Goal: Transaction & Acquisition: Purchase product/service

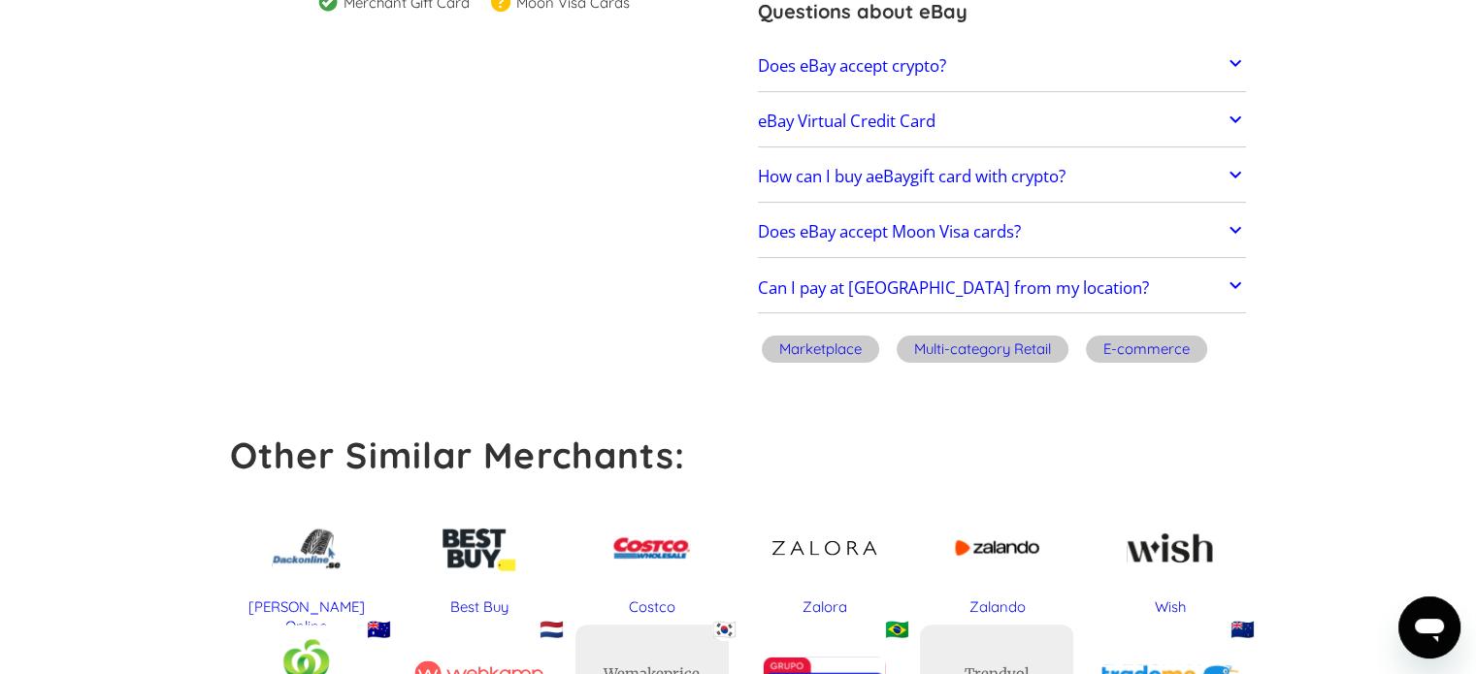
scroll to position [388, 0]
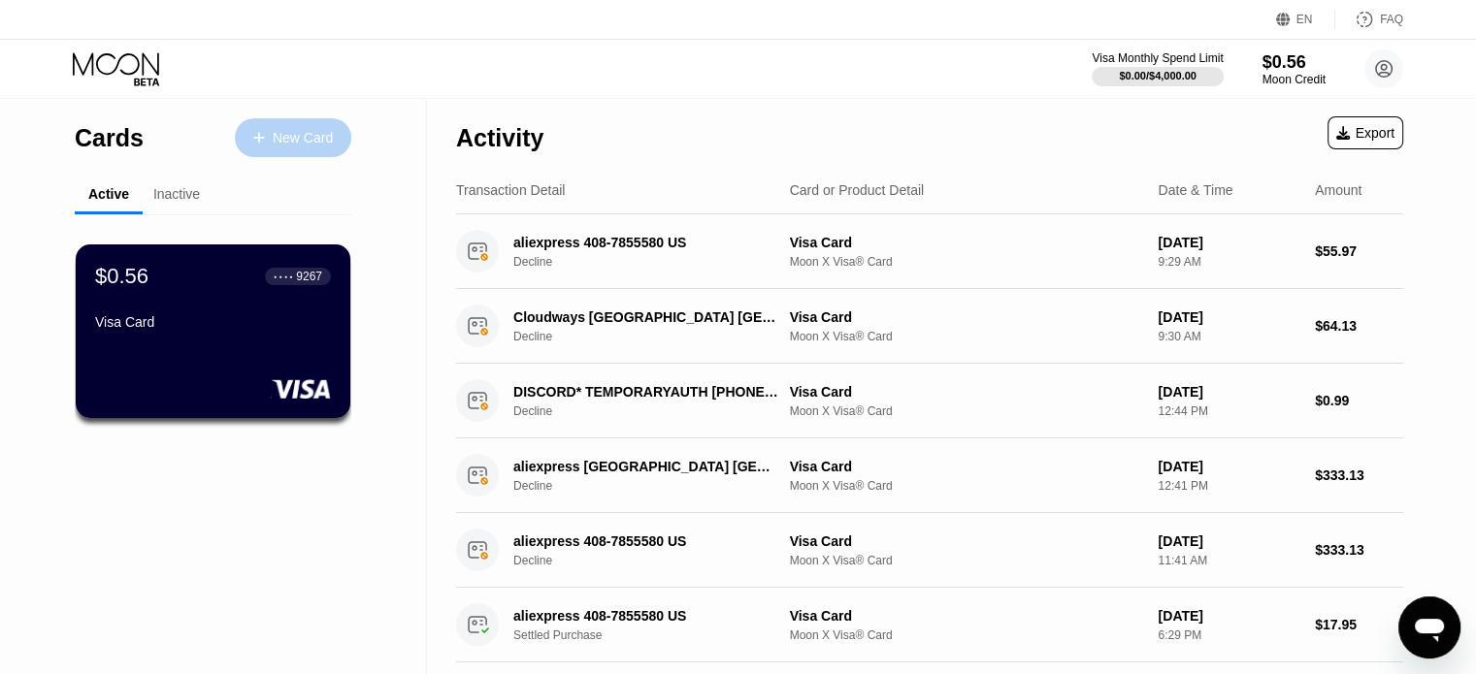
click at [254, 139] on icon at bounding box center [259, 138] width 12 height 14
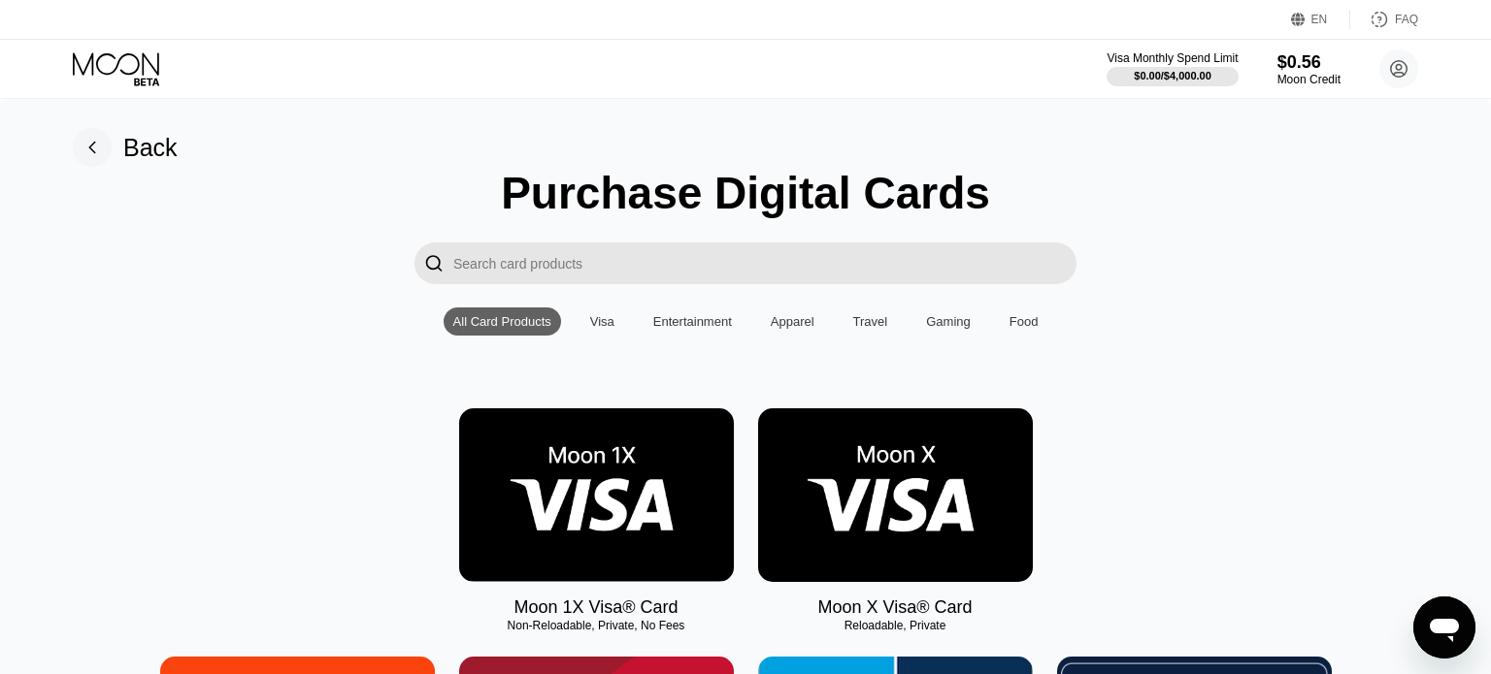
click at [543, 216] on div "Purchase Digital Cards" at bounding box center [745, 193] width 489 height 52
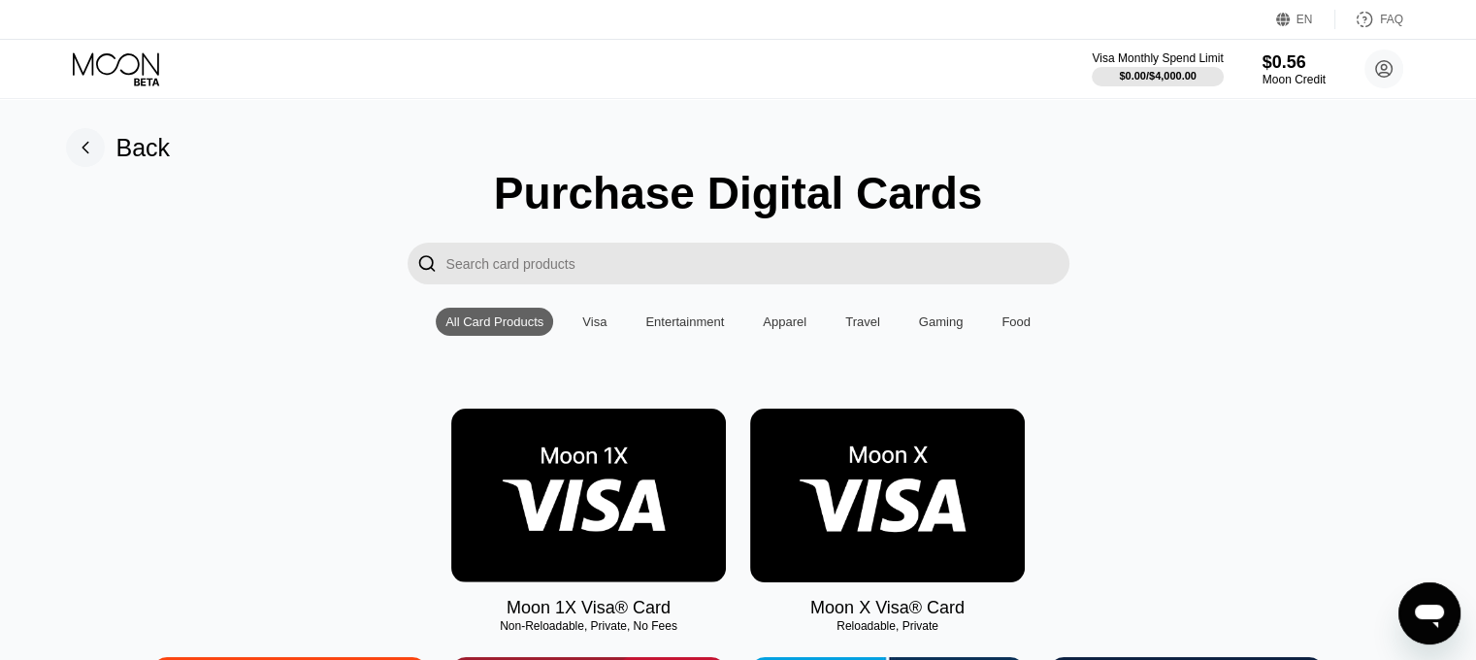
click at [594, 267] on input "Search card products" at bounding box center [757, 264] width 623 height 42
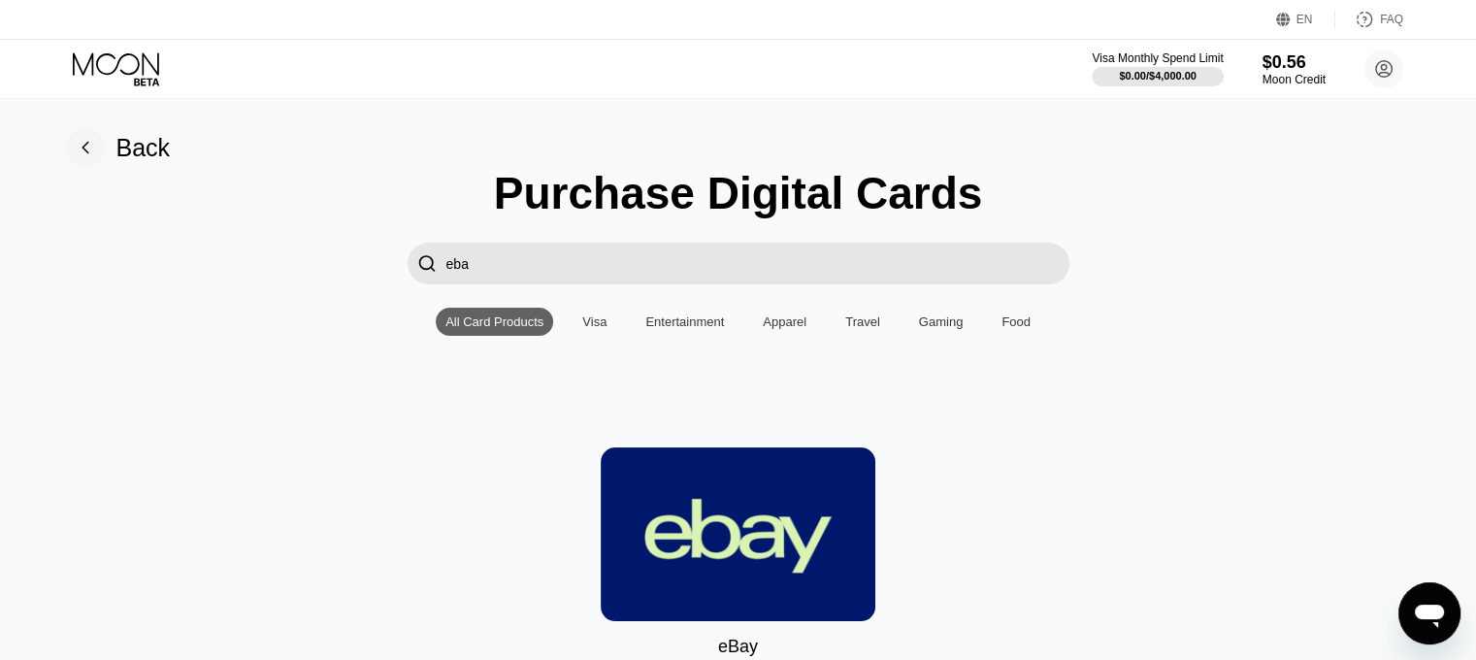
type input "eba"
click at [766, 535] on img at bounding box center [738, 534] width 275 height 174
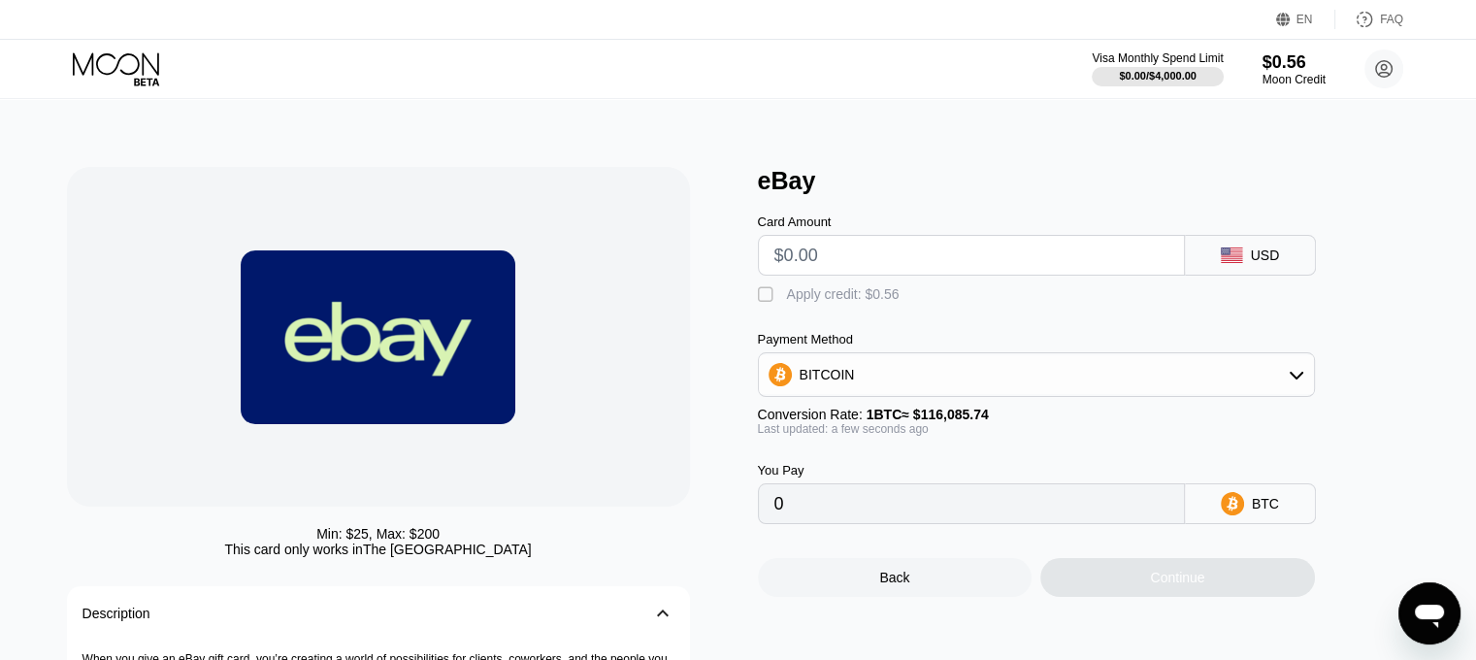
click at [862, 259] on input "text" at bounding box center [971, 255] width 394 height 39
type input "$7"
type input "0.00006031"
type input "$70"
type input "0.00060301"
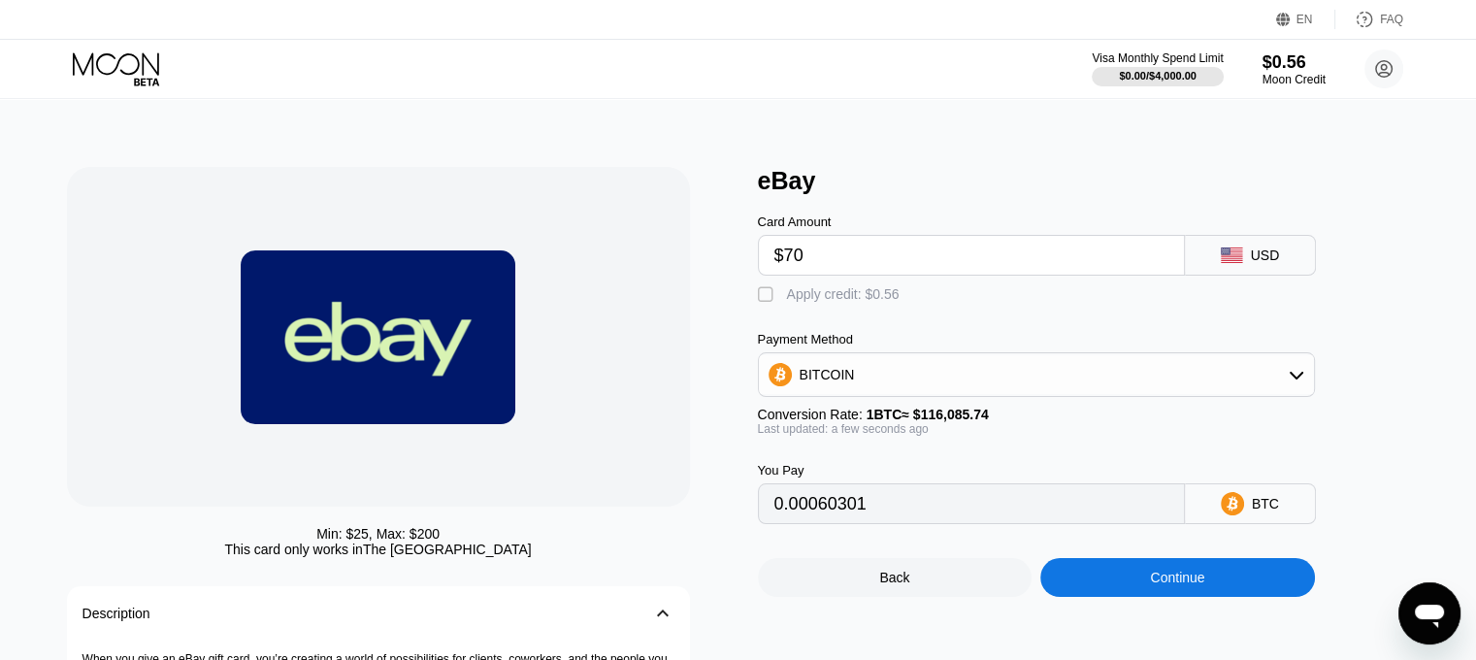
type input "$70"
click at [865, 364] on div "BITCOIN" at bounding box center [1036, 374] width 557 height 45
click at [838, 371] on div "BITCOIN" at bounding box center [1036, 374] width 555 height 39
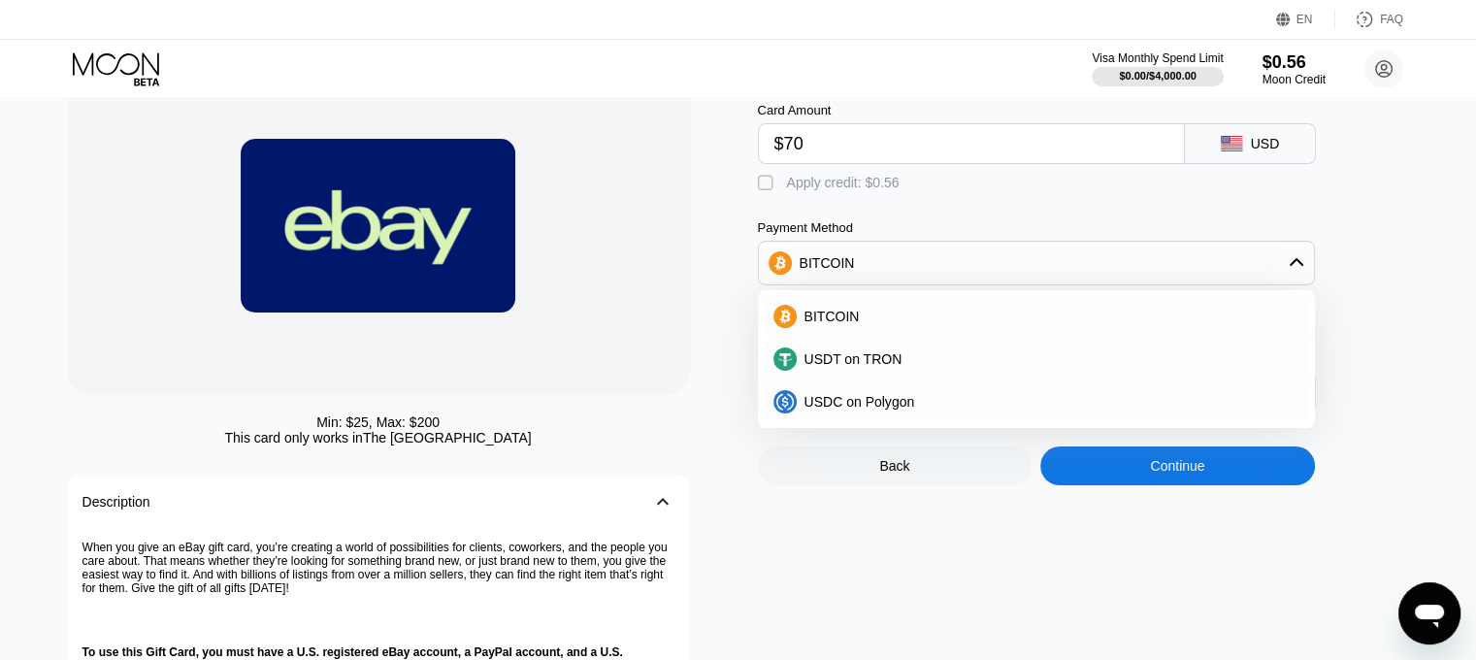
scroll to position [97, 0]
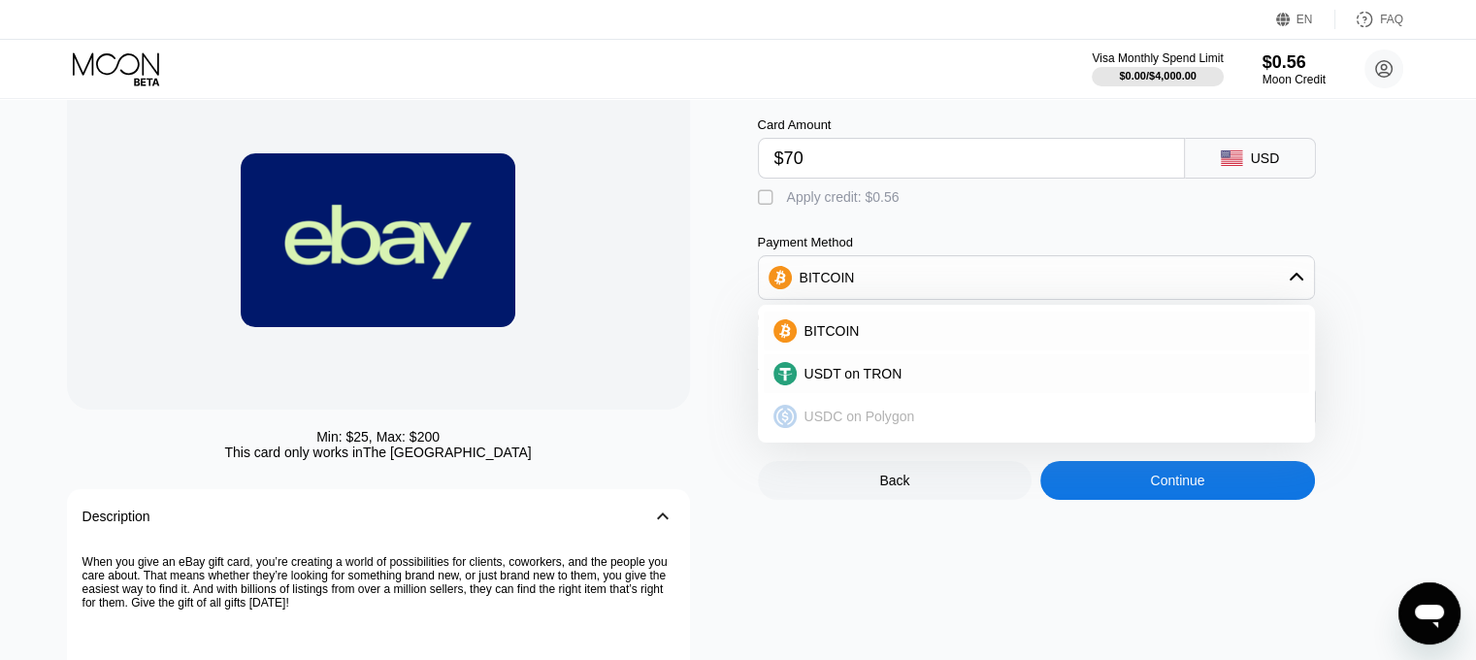
drag, startPoint x: 835, startPoint y: 434, endPoint x: 620, endPoint y: 473, distance: 218.0
click at [620, 473] on div "Min: $ 25 , Max: $ 200 This card only works in [GEOGRAPHIC_DATA] Description 󰅀 …" at bounding box center [738, 454] width 1343 height 769
drag, startPoint x: 773, startPoint y: 422, endPoint x: 536, endPoint y: 488, distance: 246.8
click at [536, 488] on div "Min: $ 25 , Max: $ 200 This card only works in [GEOGRAPHIC_DATA] Description 󰅀 …" at bounding box center [738, 454] width 1343 height 769
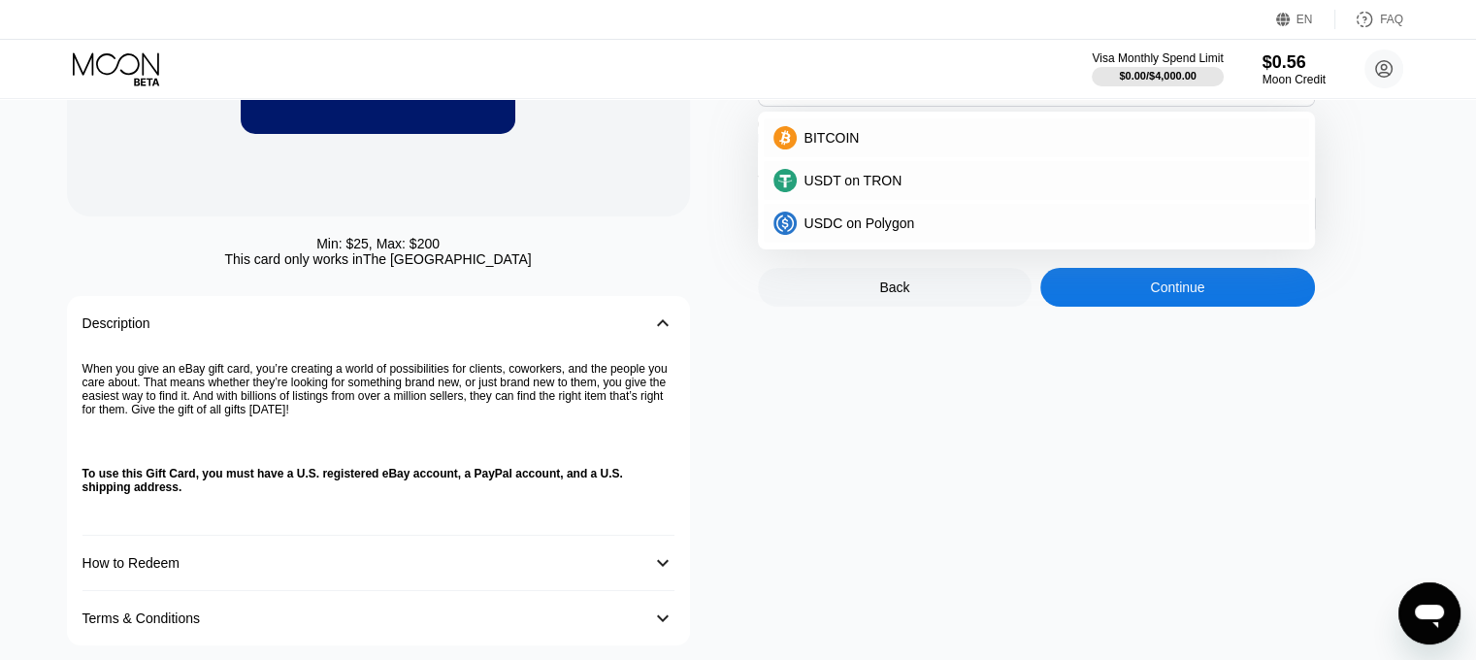
scroll to position [291, 0]
click at [365, 415] on p "When you give an eBay gift card, you’re creating a world of possibilities for c…" at bounding box center [378, 388] width 592 height 54
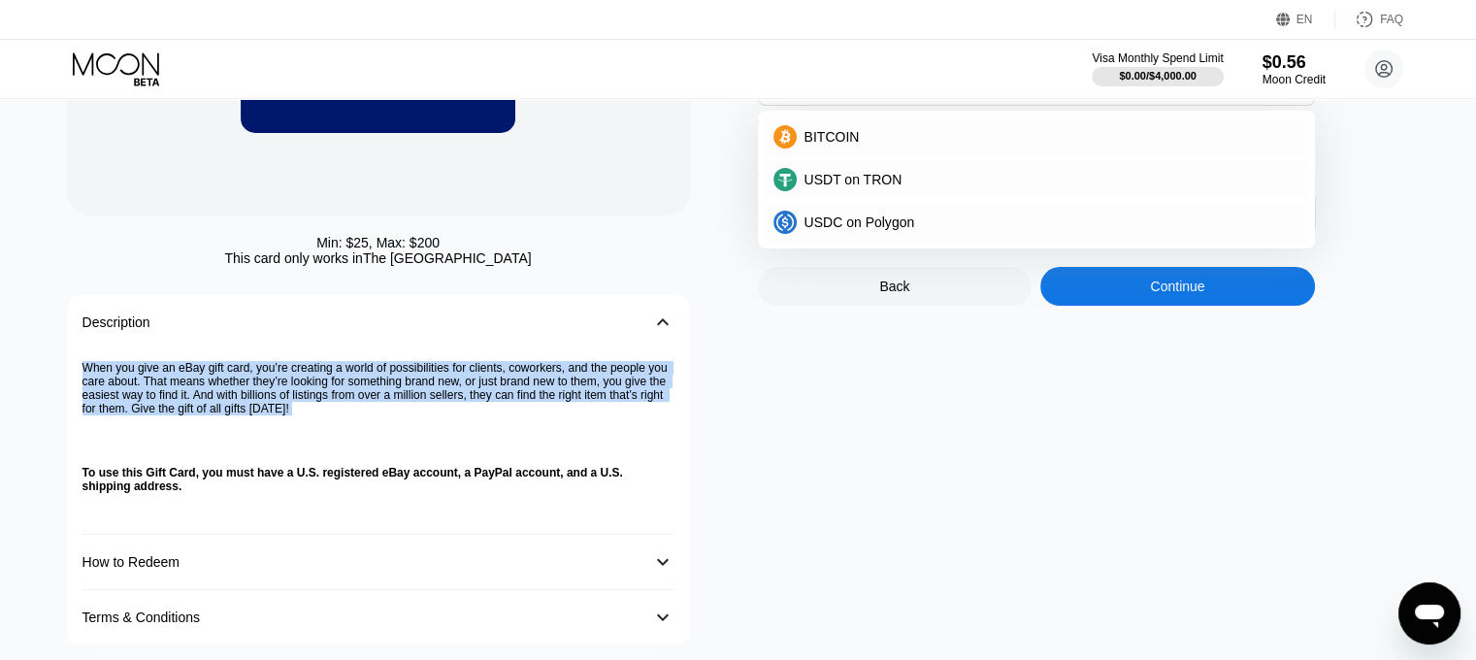
click at [365, 415] on p "When you give an eBay gift card, you’re creating a world of possibilities for c…" at bounding box center [378, 388] width 592 height 54
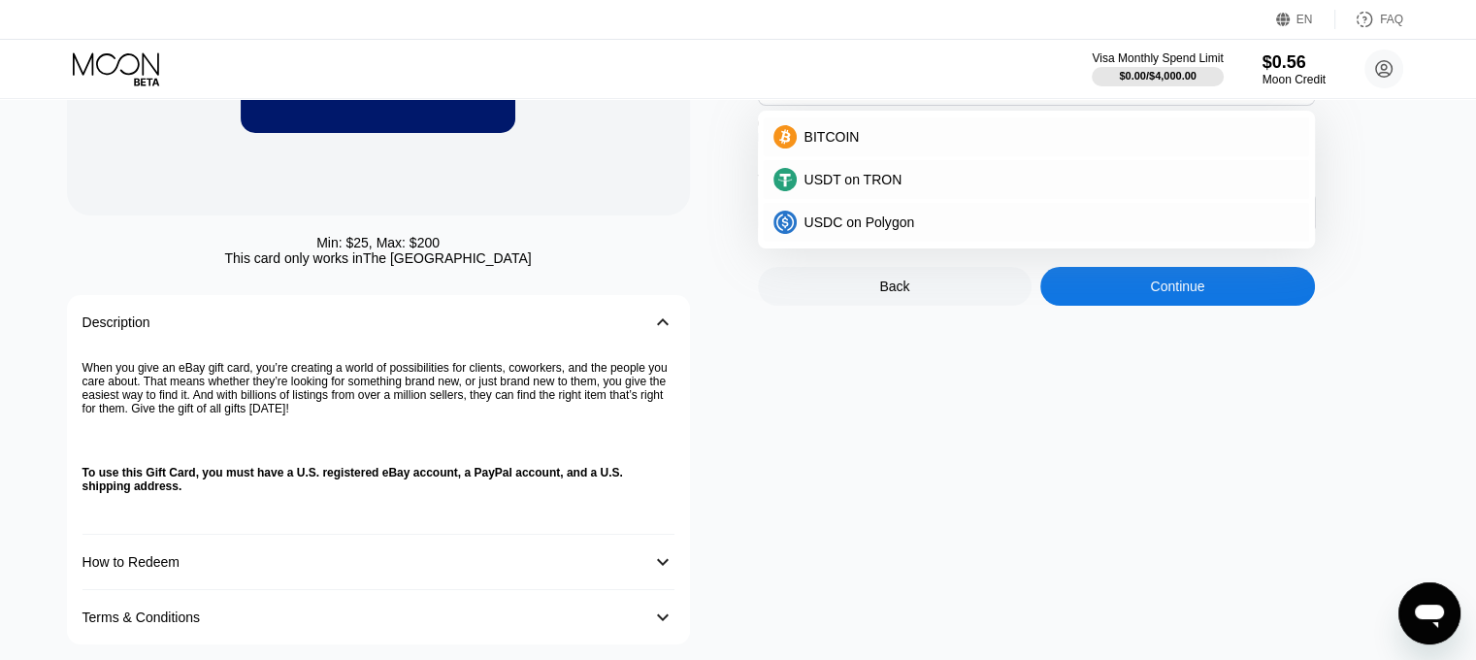
click at [322, 489] on strong "To use this Gift Card, you must have a U.S. registered eBay account, a PayPal a…" at bounding box center [354, 479] width 544 height 27
click at [312, 477] on div "When you give an eBay gift card, you’re creating a world of possibilities for c…" at bounding box center [378, 441] width 592 height 185
drag, startPoint x: 322, startPoint y: 492, endPoint x: 483, endPoint y: 484, distance: 161.3
click at [414, 484] on strong "To use this Gift Card, you must have a U.S. registered eBay account, a PayPal a…" at bounding box center [354, 479] width 544 height 27
click at [464, 493] on p "To use this Gift Card, you must have a U.S. registered eBay account, a PayPal a…" at bounding box center [378, 479] width 592 height 27
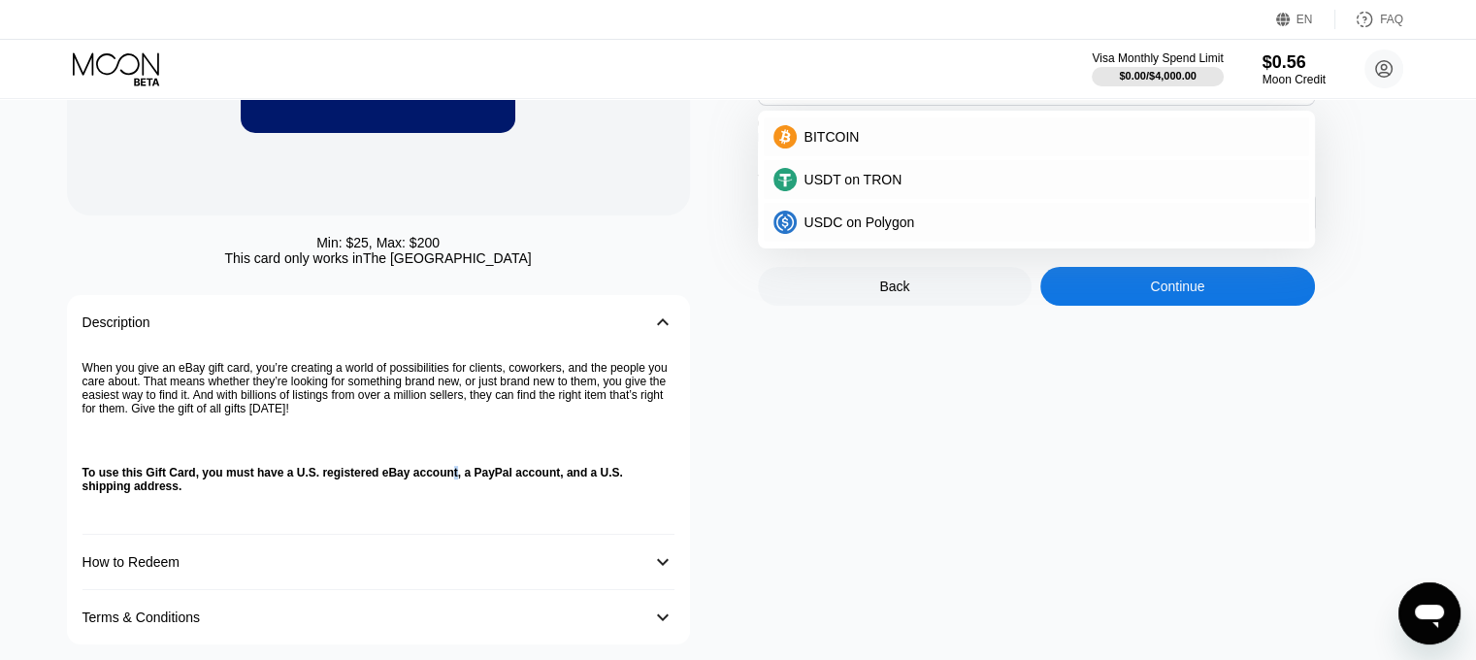
click at [458, 486] on strong "To use this Gift Card, you must have a U.S. registered eBay account, a PayPal a…" at bounding box center [354, 479] width 544 height 27
click at [442, 485] on strong "To use this Gift Card, you must have a U.S. registered eBay account, a PayPal a…" at bounding box center [354, 479] width 544 height 27
click at [502, 491] on strong "To use this Gift Card, you must have a U.S. registered eBay account, a PayPal a…" at bounding box center [354, 479] width 544 height 27
click at [427, 493] on p "To use this Gift Card, you must have a U.S. registered eBay account, a PayPal a…" at bounding box center [378, 479] width 592 height 27
click at [472, 475] on div "When you give an eBay gift card, you’re creating a world of possibilities for c…" at bounding box center [378, 441] width 592 height 185
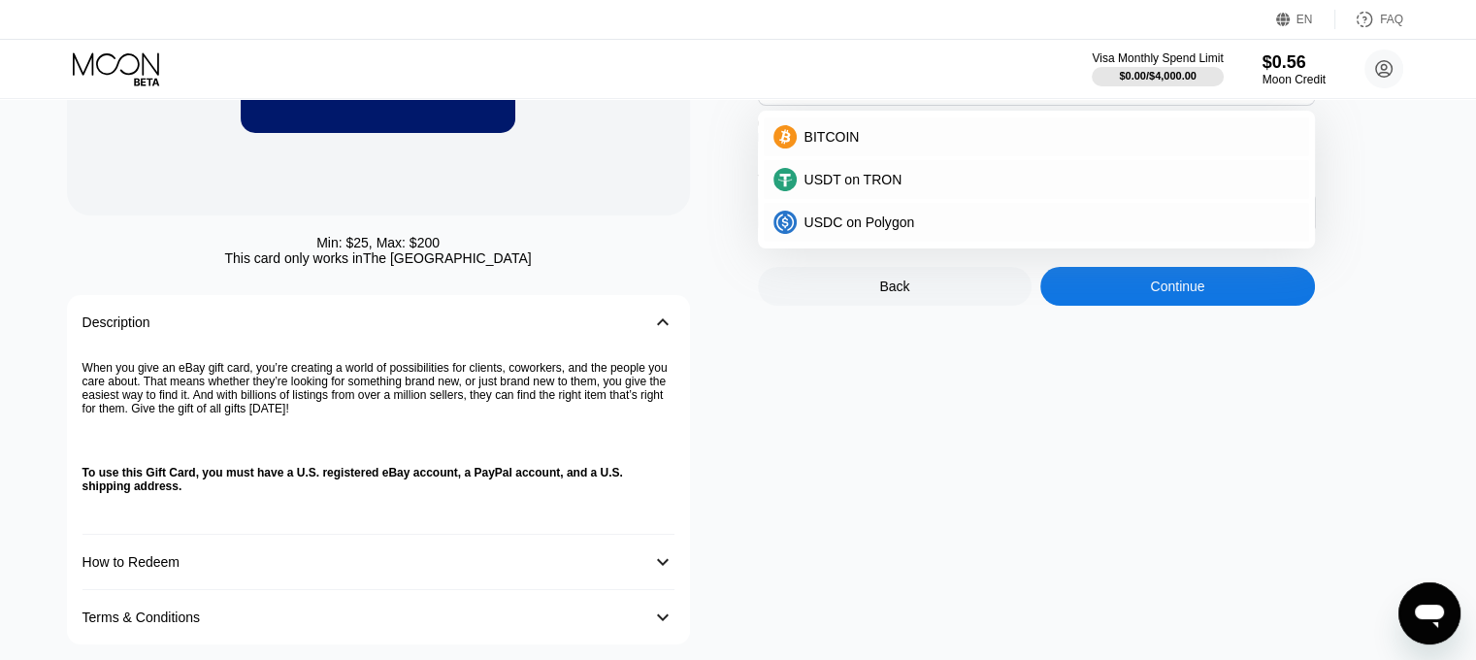
click at [277, 487] on strong "To use this Gift Card, you must have a U.S. registered eBay account, a PayPal a…" at bounding box center [354, 479] width 544 height 27
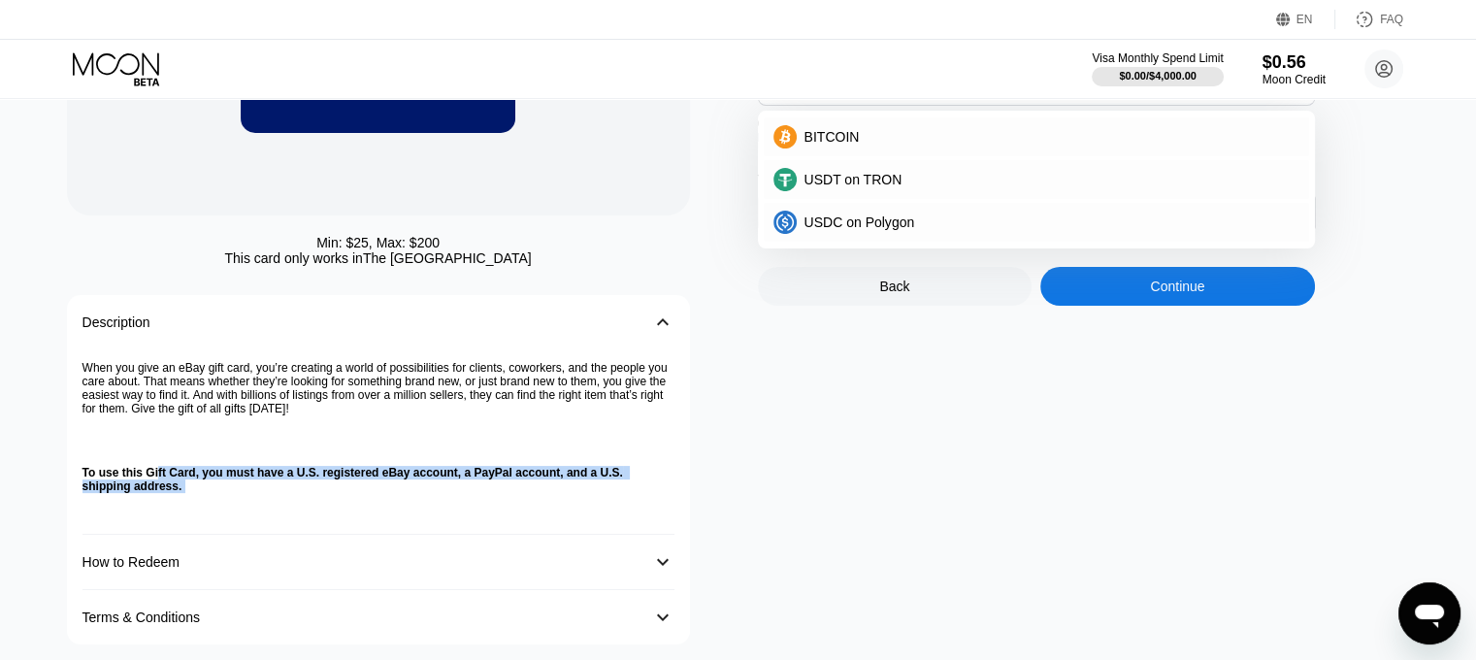
drag, startPoint x: 152, startPoint y: 486, endPoint x: 473, endPoint y: 508, distance: 321.0
click at [473, 493] on p "To use this Gift Card, you must have a U.S. registered eBay account, a PayPal a…" at bounding box center [378, 479] width 592 height 27
click at [402, 472] on div "When you give an eBay gift card, you’re creating a world of possibilities for c…" at bounding box center [378, 441] width 592 height 185
drag, startPoint x: 139, startPoint y: 453, endPoint x: 357, endPoint y: 521, distance: 228.7
click at [272, 521] on div "When you give an eBay gift card, you’re creating a world of possibilities for c…" at bounding box center [378, 441] width 592 height 185
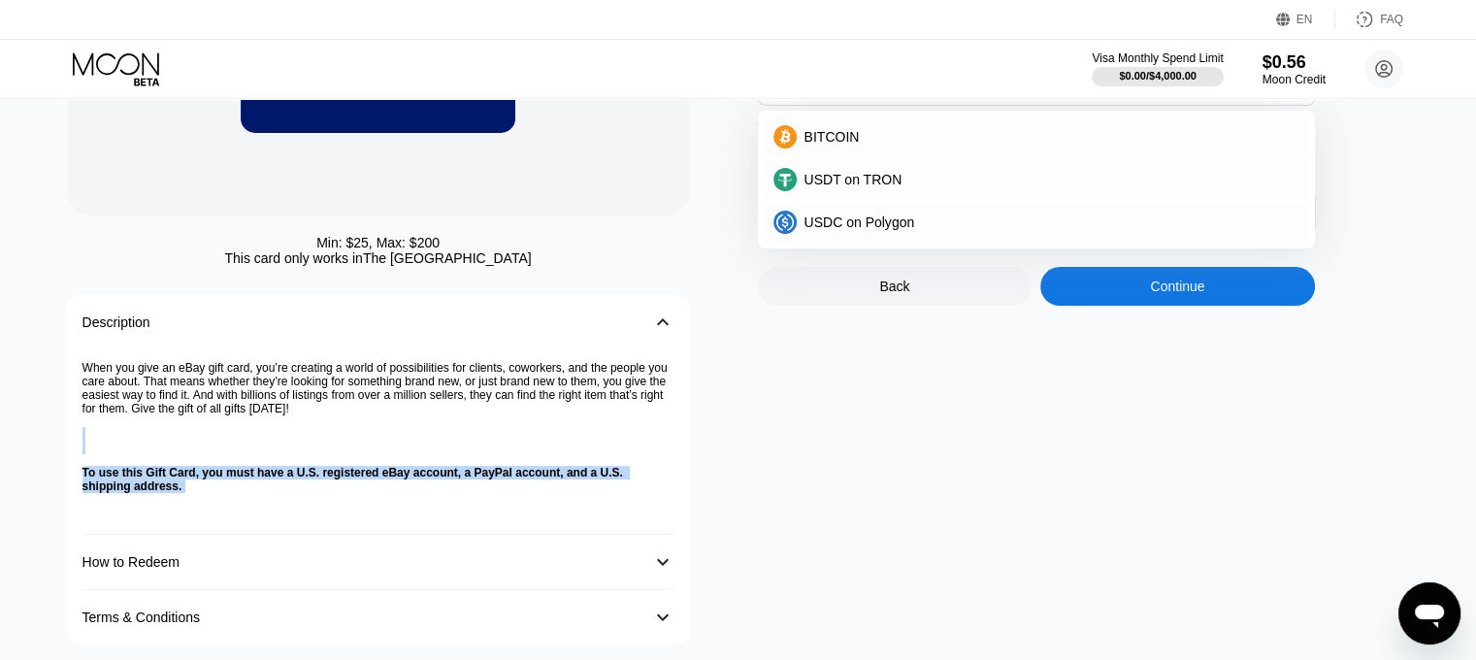
click at [156, 493] on p "To use this Gift Card, you must have a U.S. registered eBay account, a PayPal a…" at bounding box center [378, 479] width 592 height 27
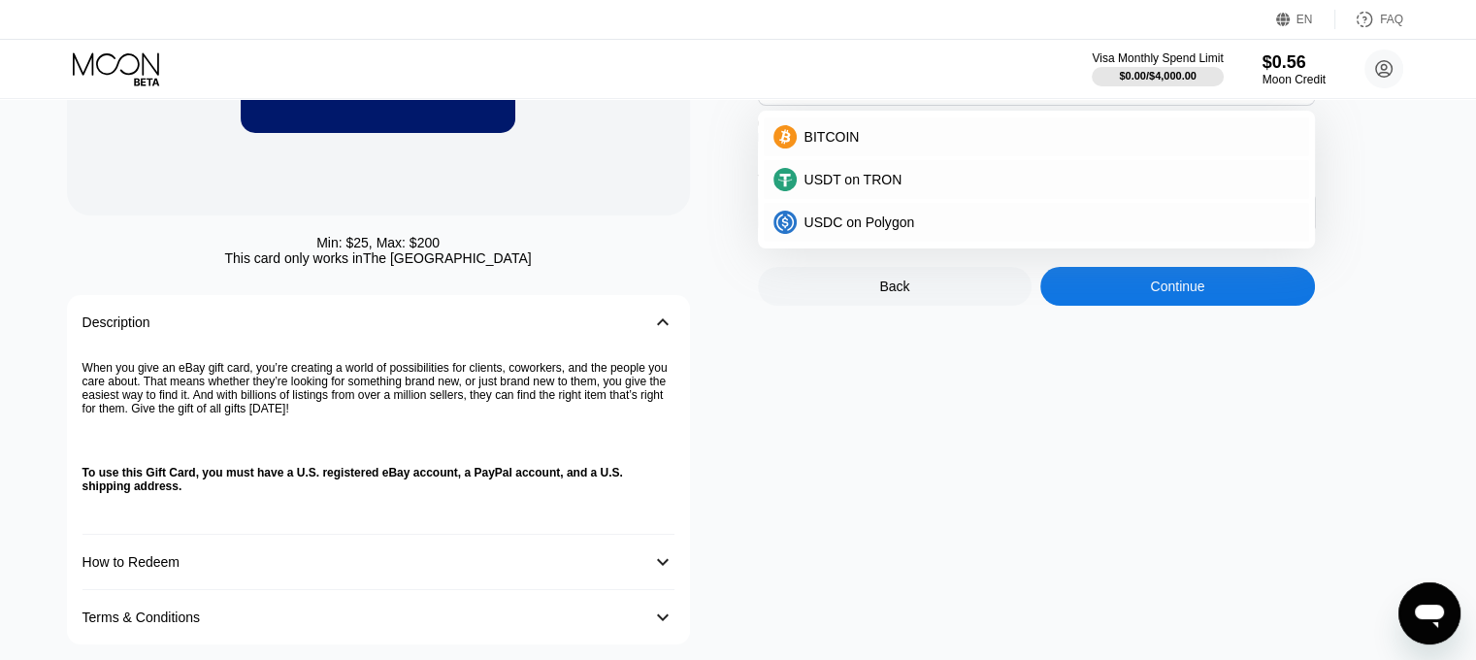
click at [156, 493] on p "To use this Gift Card, you must have a U.S. registered eBay account, a PayPal a…" at bounding box center [378, 479] width 592 height 27
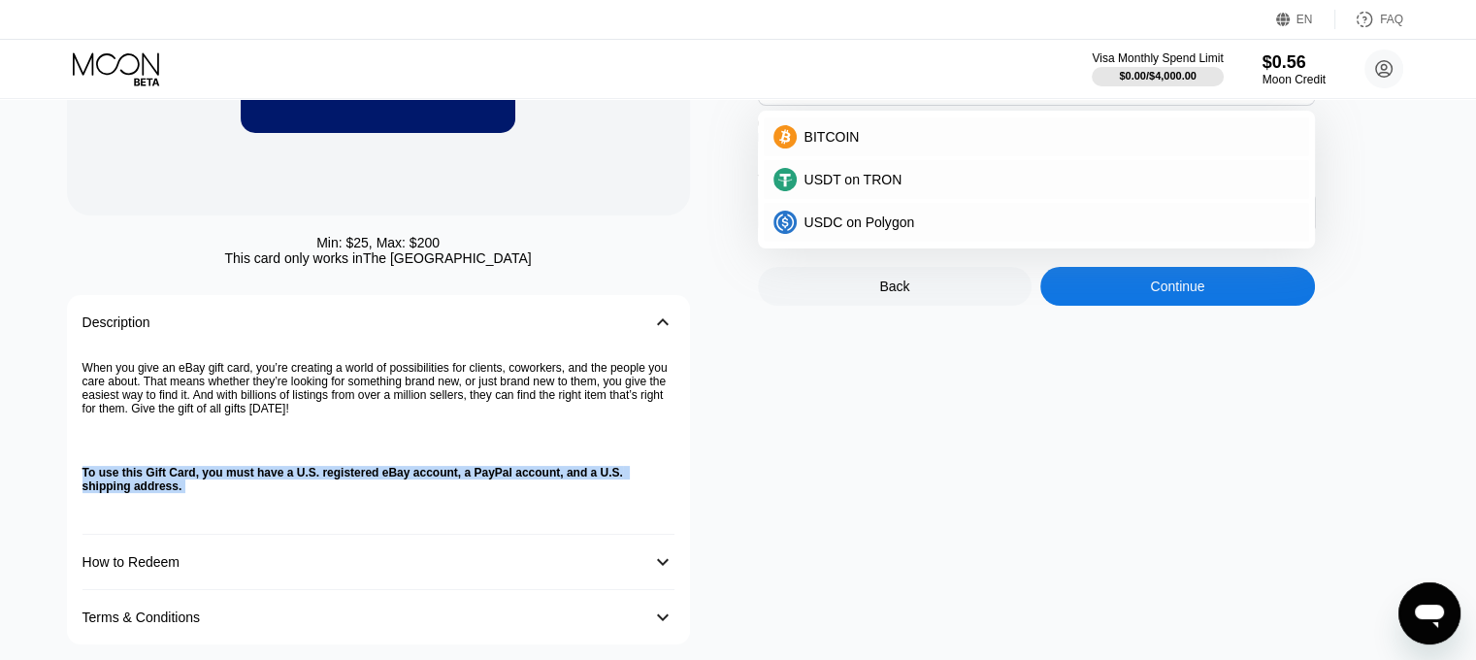
click at [156, 493] on p "To use this Gift Card, you must have a U.S. registered eBay account, a PayPal a…" at bounding box center [378, 479] width 592 height 27
click at [485, 493] on p "To use this Gift Card, you must have a U.S. registered eBay account, a PayPal a…" at bounding box center [378, 479] width 592 height 27
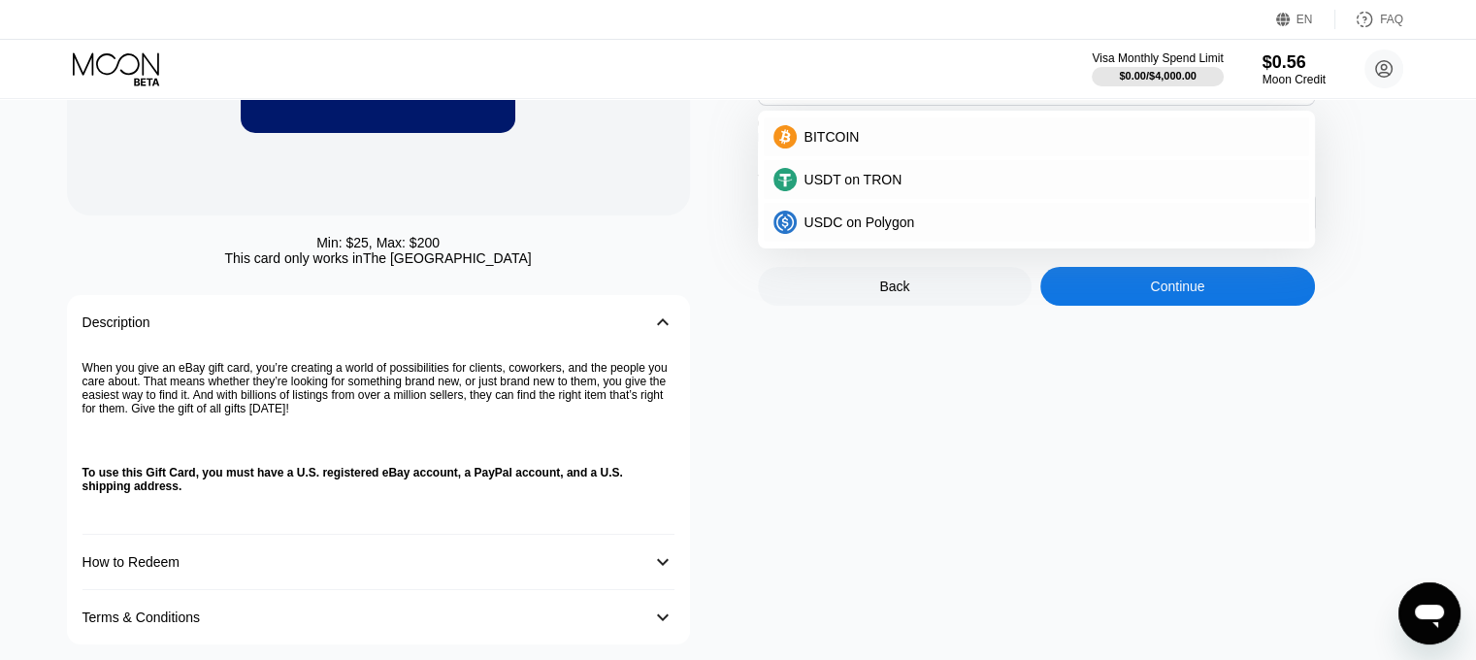
click at [485, 493] on p "To use this Gift Card, you must have a U.S. registered eBay account, a PayPal a…" at bounding box center [378, 479] width 592 height 27
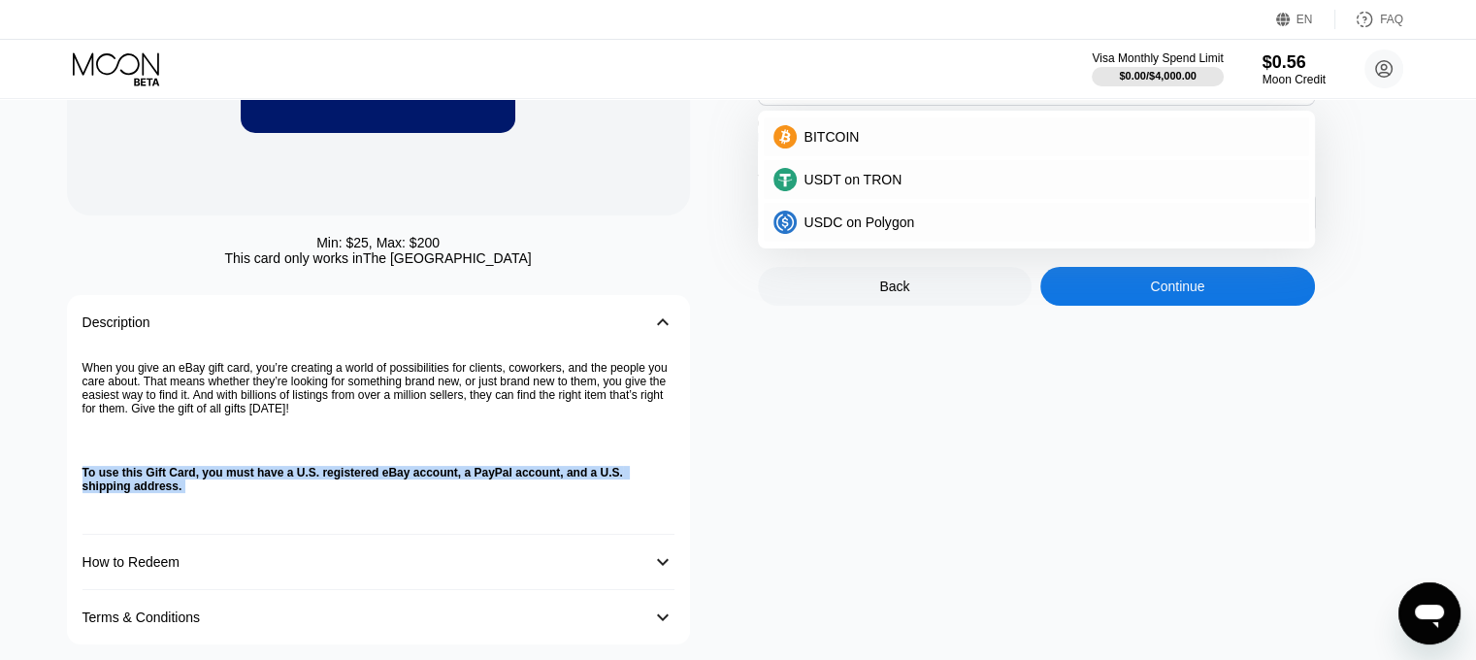
click at [485, 493] on p "To use this Gift Card, you must have a U.S. registered eBay account, a PayPal a…" at bounding box center [378, 479] width 592 height 27
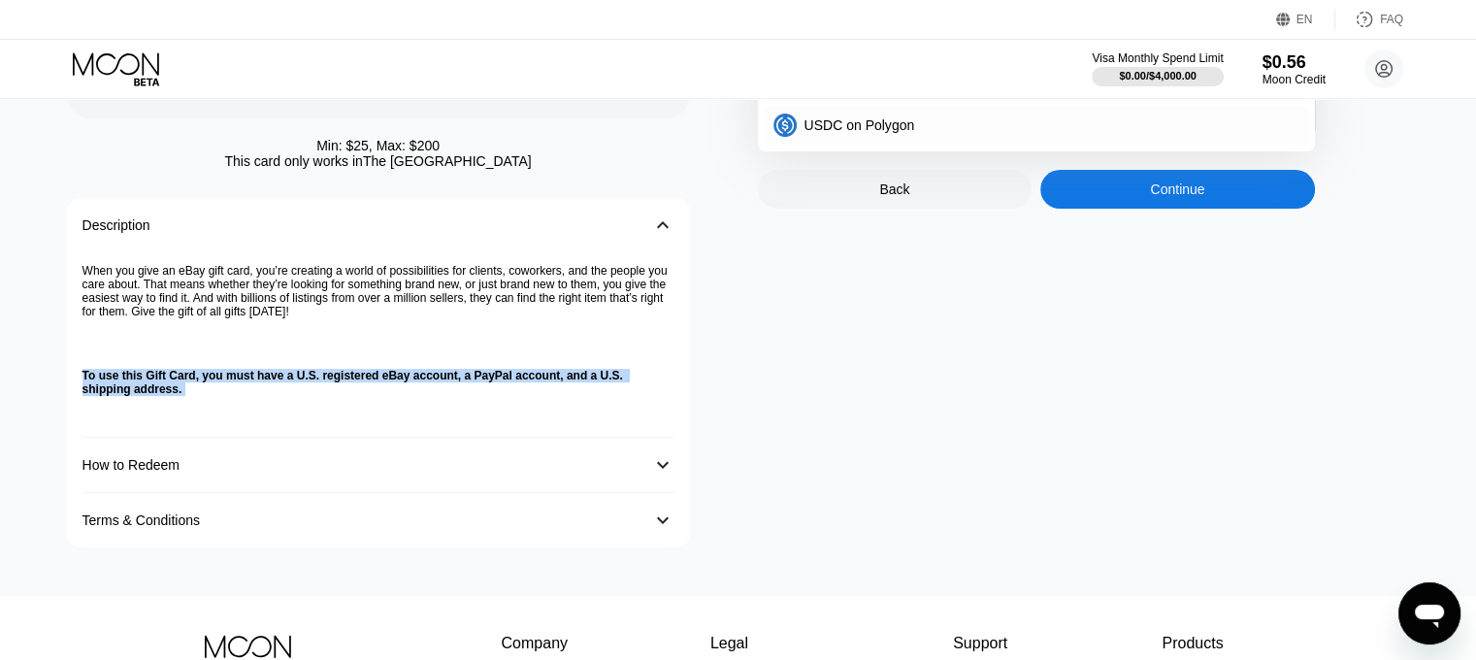
click at [485, 493] on div "How to Redeem 󰅀" at bounding box center [378, 465] width 592 height 55
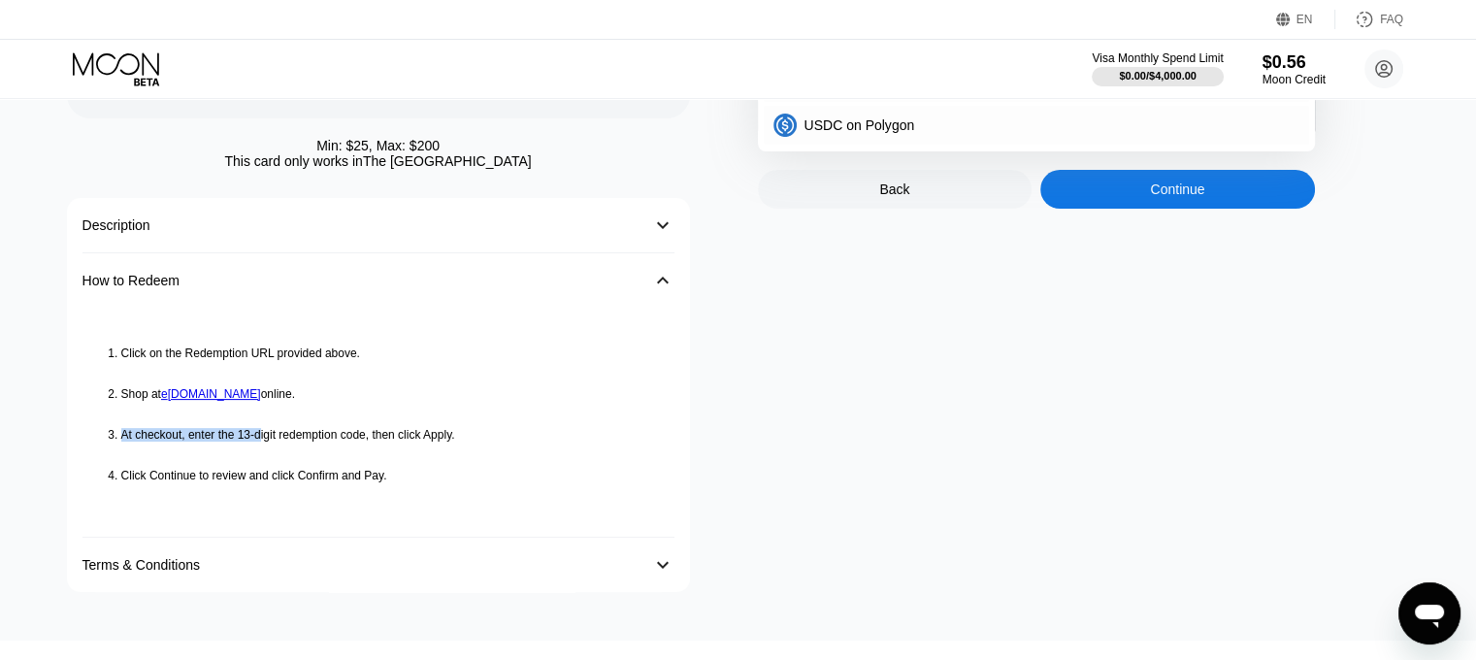
click at [341, 453] on ol "Click on the Redemption URL provided above. Shop at e [DOMAIN_NAME] online. At …" at bounding box center [378, 407] width 592 height 177
click at [136, 482] on li "Click Continue to review and click Confirm and Pay." at bounding box center [397, 476] width 553 height 14
drag, startPoint x: 136, startPoint y: 497, endPoint x: 718, endPoint y: 518, distance: 582.7
click at [709, 518] on div "Min: $ 25 , Max: $ 200 This card only works in [GEOGRAPHIC_DATA] Description 󰅀 …" at bounding box center [403, 185] width 672 height 813
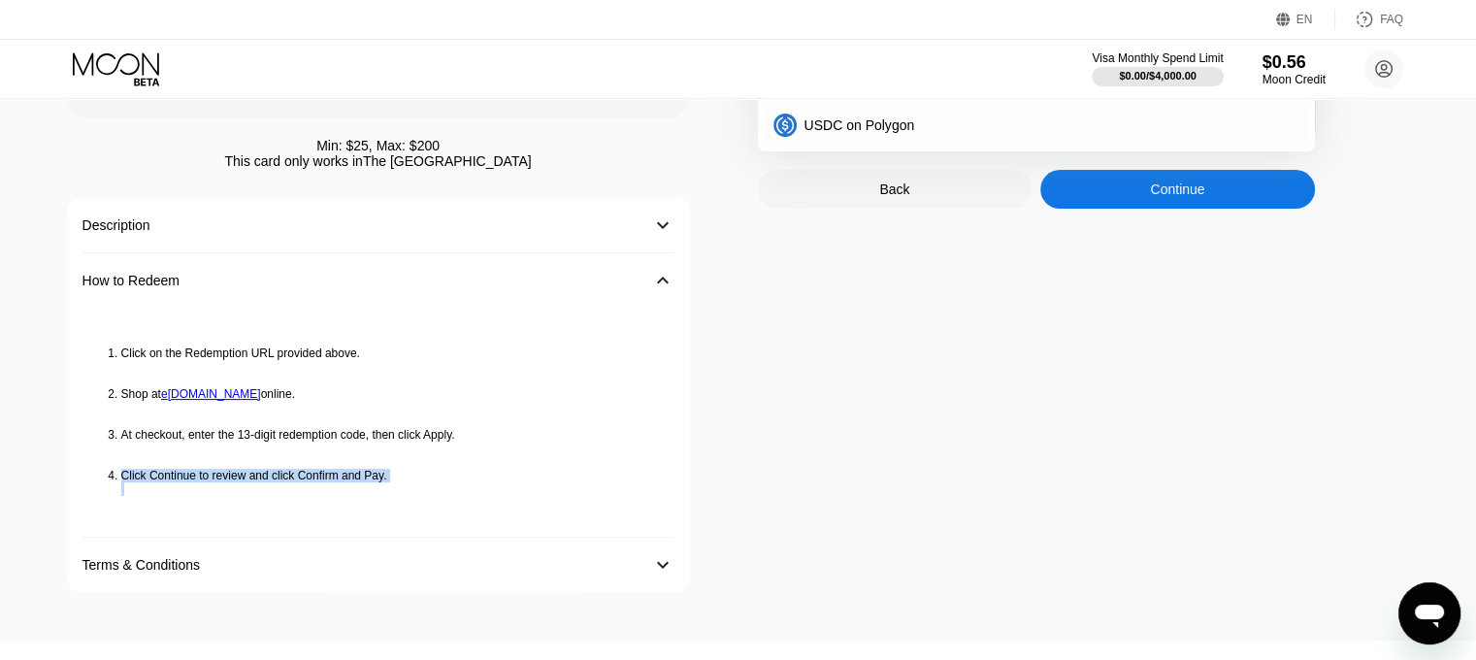
click at [699, 513] on div "Min: $ 25 , Max: $ 200 This card only works in [GEOGRAPHIC_DATA] Description 󰅀 …" at bounding box center [403, 185] width 672 height 813
click at [936, 562] on div "eBay Card Amount $70 USD  Apply credit: $0.56 Payment Method BITCOIN BITCOIN U…" at bounding box center [1094, 185] width 672 height 813
